Goal: Information Seeking & Learning: Learn about a topic

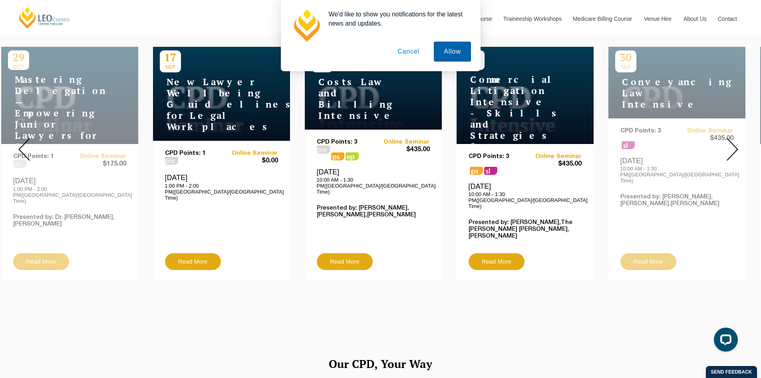
click at [458, 49] on button "Allow" at bounding box center [452, 52] width 37 height 20
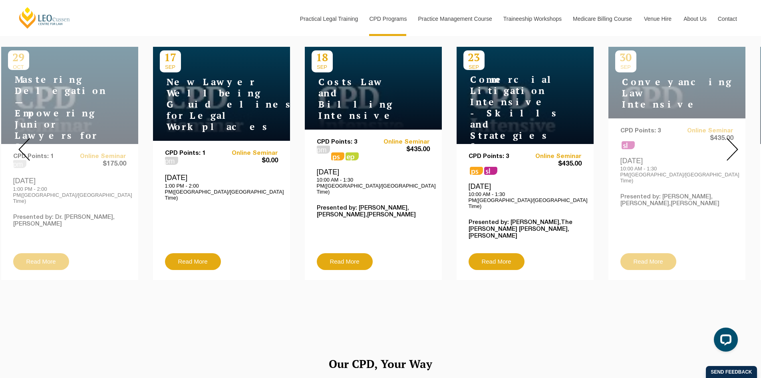
scroll to position [160, 0]
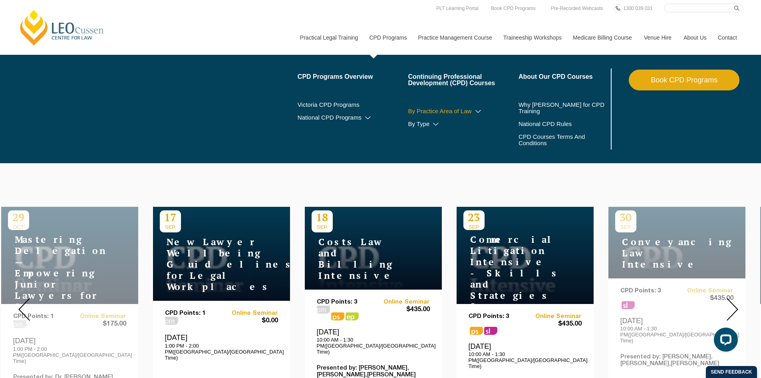
click at [479, 113] on icon at bounding box center [478, 112] width 8 height 6
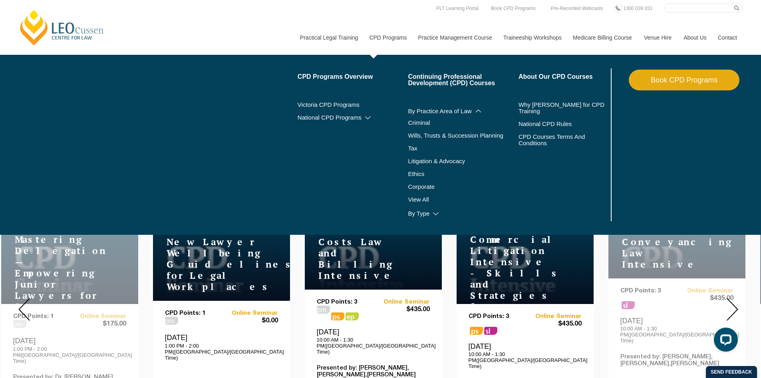
click at [421, 131] on li "Wills, Trusts & Succession Planning" at bounding box center [463, 135] width 111 height 13
click at [422, 134] on link "Wills, Trusts & Succession Planning" at bounding box center [463, 135] width 111 height 6
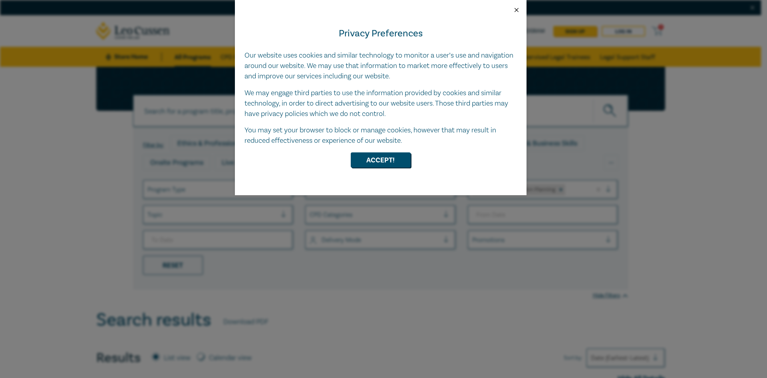
click at [514, 8] on button "Close" at bounding box center [516, 9] width 7 height 7
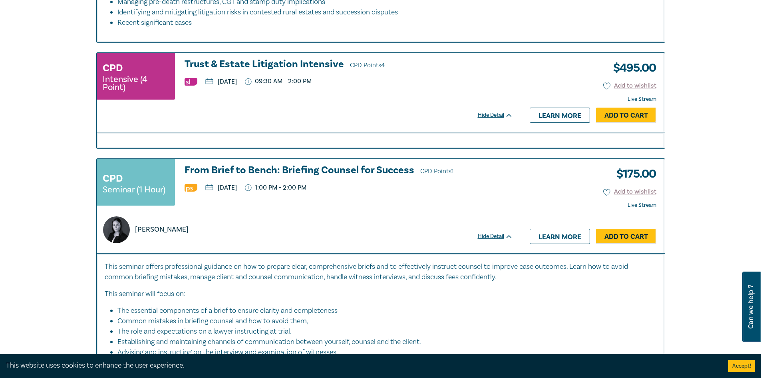
scroll to position [1638, 0]
